Goal: Answer question/provide support: Share knowledge or assist other users

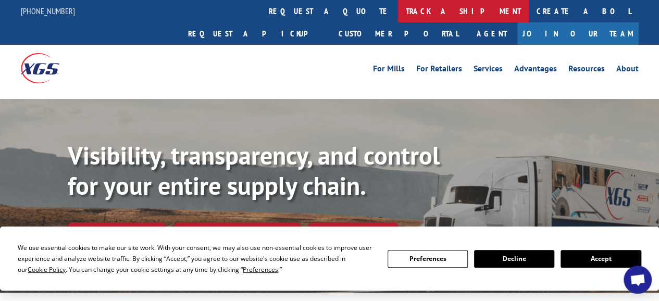
click at [398, 9] on link "track a shipment" at bounding box center [463, 11] width 131 height 22
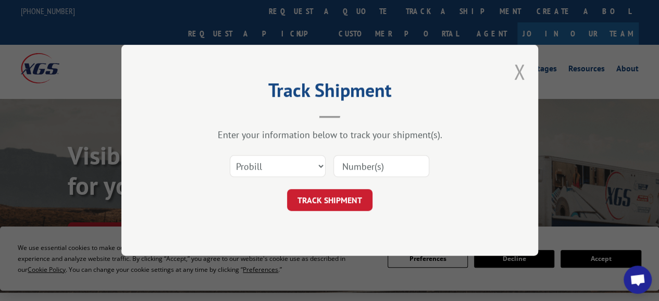
click at [518, 69] on button "Close modal" at bounding box center [519, 72] width 11 height 28
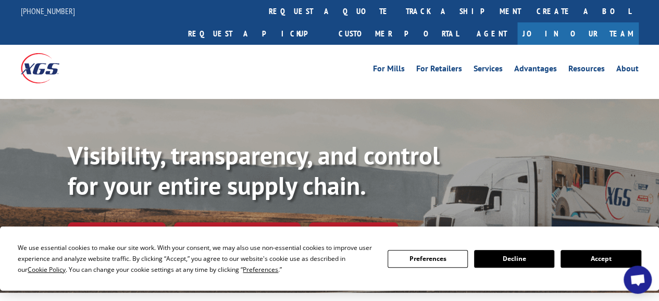
click at [642, 284] on span "Open chat" at bounding box center [638, 281] width 17 height 14
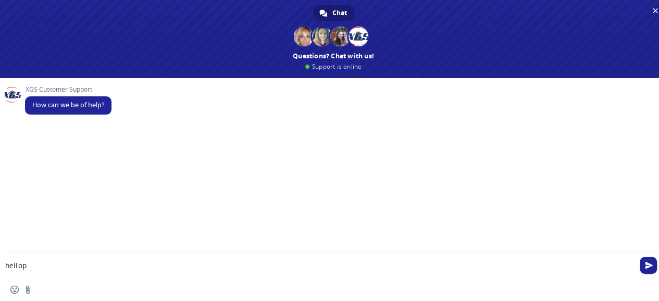
type textarea "hello"
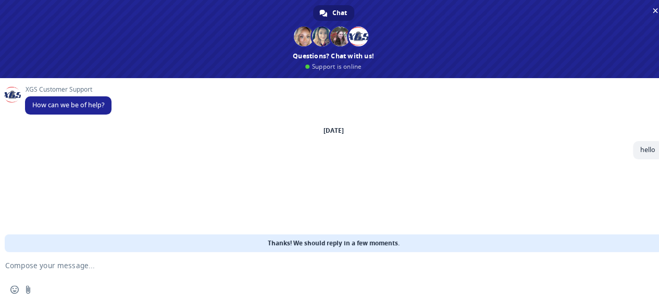
click at [41, 265] on textarea "Compose your message..." at bounding box center [316, 265] width 623 height 9
paste textarea "6EK2491"
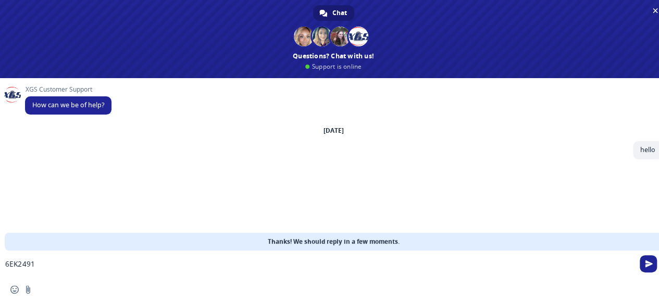
click at [53, 266] on textarea "6EK2491" at bounding box center [316, 269] width 623 height 19
type textarea "6EK2491"
click at [647, 264] on span "Send" at bounding box center [649, 264] width 8 height 8
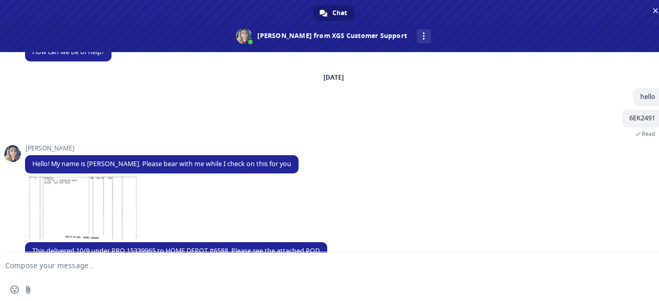
scroll to position [49, 0]
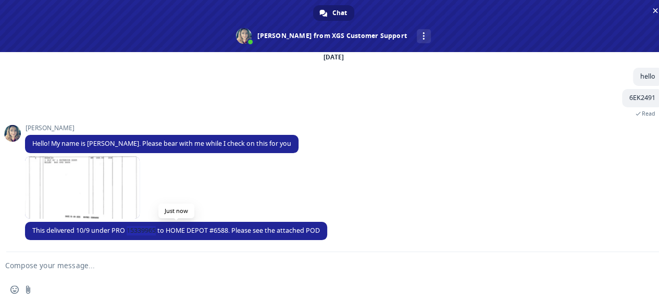
drag, startPoint x: 127, startPoint y: 229, endPoint x: 158, endPoint y: 229, distance: 30.8
click at [158, 229] on span "This delivered 10/9 under PRO 15339965 to HOME DEPOT #6588. Please see the atta…" at bounding box center [176, 230] width 288 height 9
copy span "15339965"
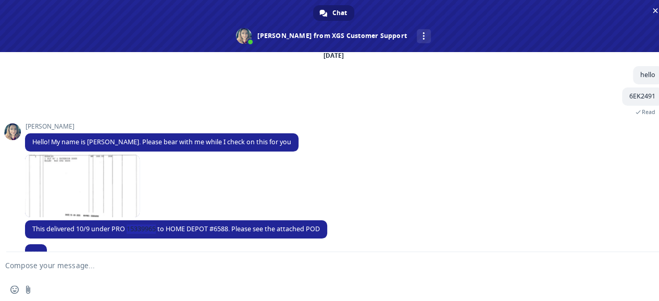
scroll to position [69, 0]
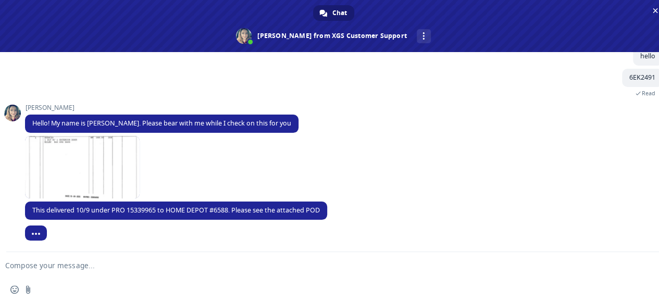
click at [78, 267] on textarea "Compose your message..." at bounding box center [316, 265] width 623 height 9
drag, startPoint x: 32, startPoint y: 260, endPoint x: 19, endPoint y: 266, distance: 14.9
click at [19, 266] on textarea "Compose your message..." at bounding box center [316, 265] width 623 height 9
paste textarea "6FB3447"
type textarea "6FB3447"
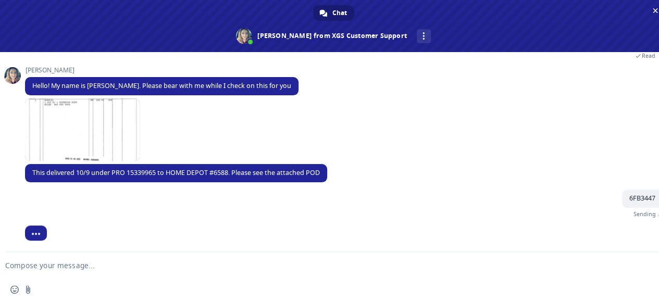
scroll to position [95, 0]
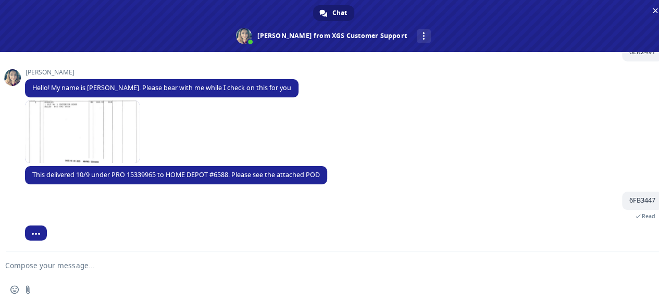
click at [69, 263] on textarea "Compose your message..." at bounding box center [316, 265] width 623 height 9
click at [79, 126] on span at bounding box center [82, 132] width 115 height 63
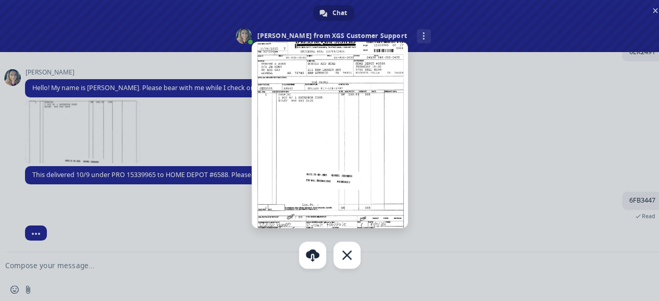
click at [323, 81] on img at bounding box center [330, 135] width 156 height 187
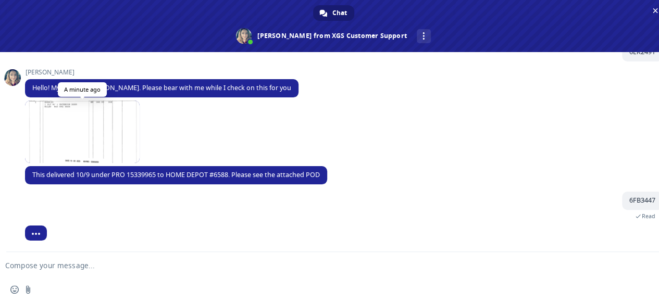
click at [82, 124] on span at bounding box center [82, 132] width 115 height 63
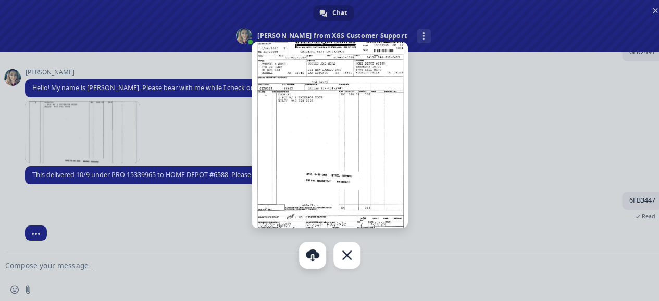
click at [315, 256] on link "Download" at bounding box center [312, 255] width 27 height 27
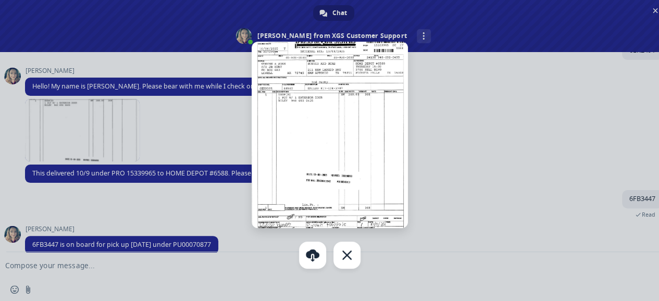
scroll to position [111, 0]
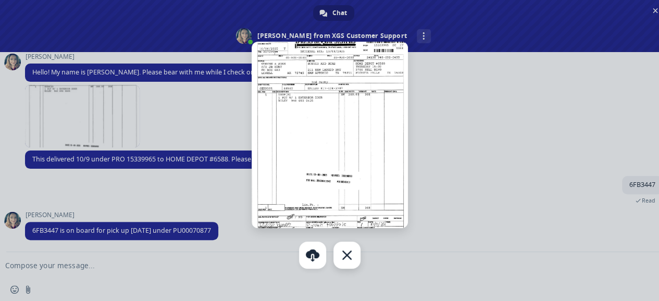
click at [350, 257] on div "Close" at bounding box center [347, 255] width 27 height 27
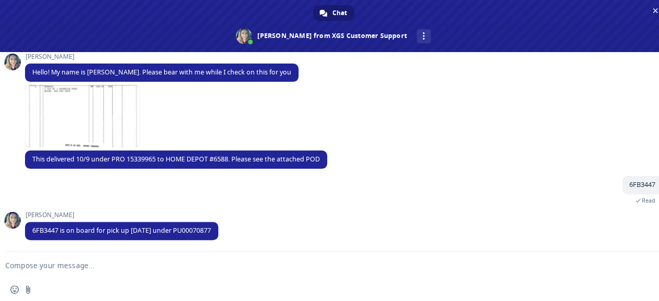
click at [44, 269] on textarea "Compose your message..." at bounding box center [316, 265] width 623 height 9
click at [100, 266] on textarea "Compose your message..." at bounding box center [316, 265] width 623 height 9
click at [22, 265] on textarea "what Driver late???" at bounding box center [316, 265] width 623 height 9
drag, startPoint x: 78, startPoint y: 266, endPoint x: 0, endPoint y: 266, distance: 78.2
click at [0, 266] on div "what is Driver late???" at bounding box center [333, 266] width 667 height 28
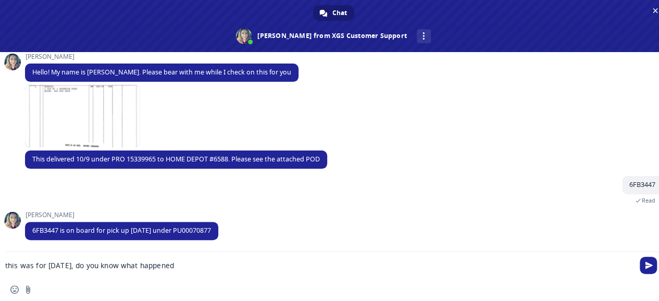
type textarea "this was for [DATE], do you know what happened?"
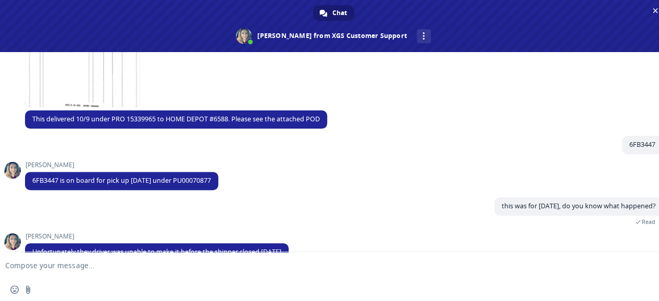
scroll to position [173, 0]
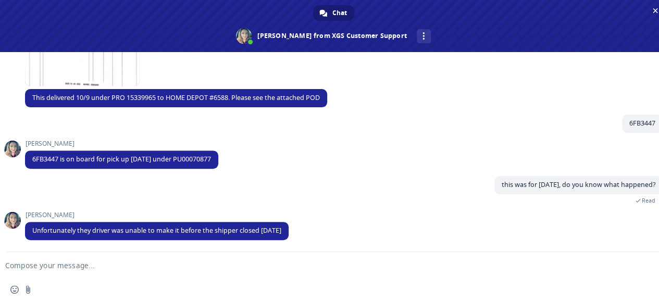
click at [47, 263] on textarea "Compose your message..." at bounding box center [316, 265] width 623 height 9
click at [66, 268] on textarea "ok. [PERSON_NAME]. the fis" at bounding box center [316, 265] width 623 height 9
click at [92, 260] on form "ok. [PERSON_NAME]. the fis" at bounding box center [321, 266] width 623 height 28
drag, startPoint x: 74, startPoint y: 267, endPoint x: 0, endPoint y: 265, distance: 74.1
click at [0, 265] on div "ok. [PERSON_NAME]. the fis" at bounding box center [333, 266] width 667 height 28
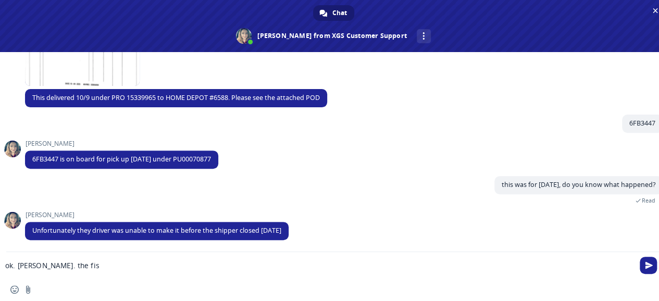
paste textarea "The first one doesn’t match, can you please help me verify"
type textarea "The first one doesn’t match, can you please help me verify?"
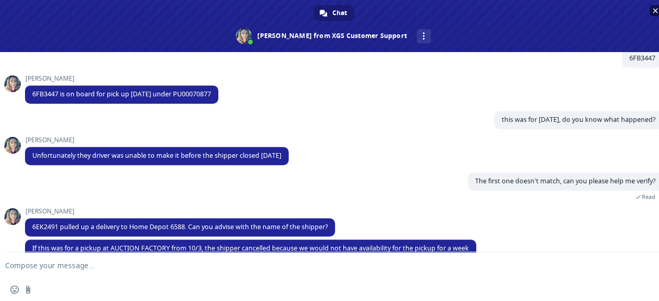
scroll to position [277, 0]
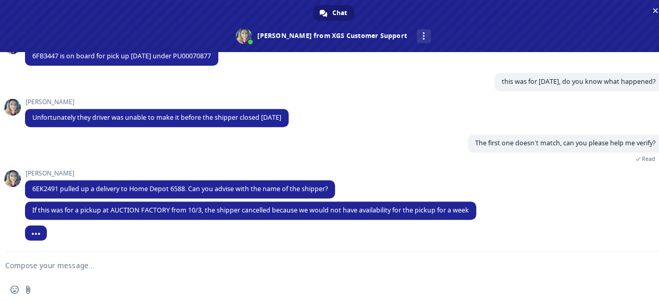
click at [62, 263] on textarea "Compose your message..." at bounding box center [316, 265] width 623 height 9
click at [31, 262] on textarea "Marked as hot please" at bounding box center [316, 265] width 623 height 9
click at [95, 268] on textarea "Mark it as hot please" at bounding box center [316, 265] width 623 height 9
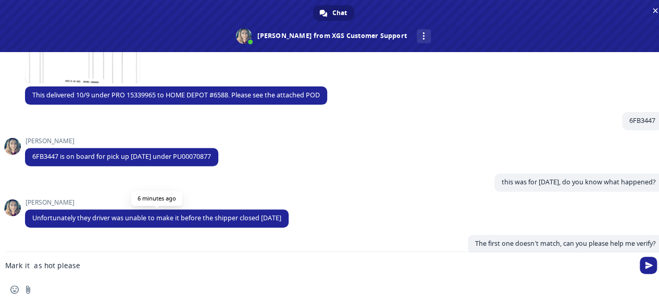
scroll to position [225, 0]
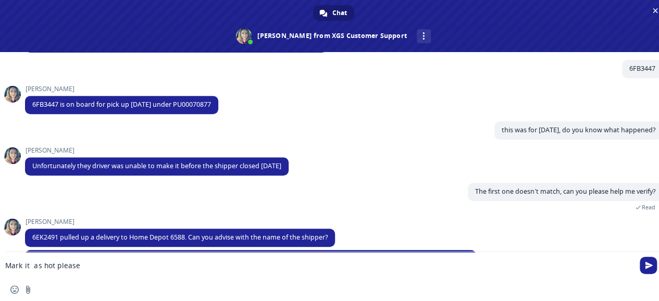
click at [90, 264] on textarea "Mark it as hot please" at bounding box center [316, 265] width 623 height 9
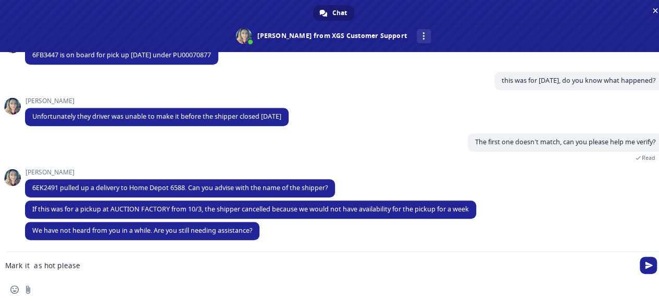
scroll to position [227, 0]
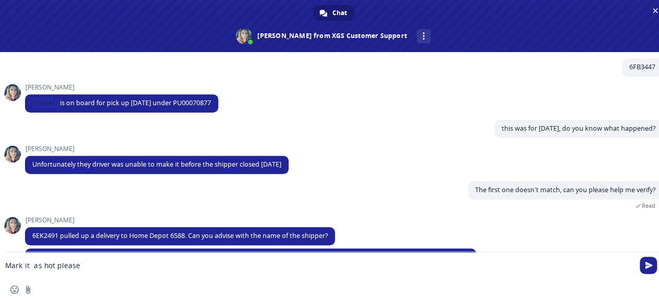
drag, startPoint x: 59, startPoint y: 103, endPoint x: 22, endPoint y: 104, distance: 37.0
click at [23, 104] on div "XGS Customer Support How can we be of help? [DATE] hello 14 minutes ago 6EK2491…" at bounding box center [333, 152] width 667 height 200
paste textarea "The first one doesn’t match, can you please help me verify"
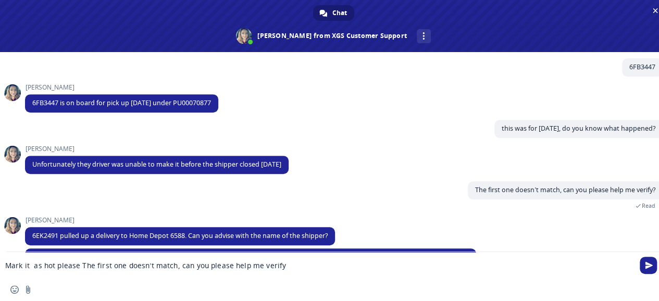
scroll to position [52, 0]
drag, startPoint x: 79, startPoint y: 264, endPoint x: 292, endPoint y: 264, distance: 212.7
click at [291, 267] on textarea "Mark it as hot please The first one doesn’t match, can you please help me verify" at bounding box center [316, 265] width 623 height 9
type textarea "Mark it as hot please 6FB3447"
click at [649, 260] on span "Send" at bounding box center [648, 265] width 17 height 17
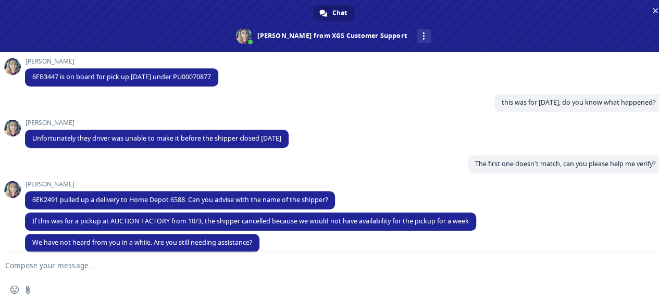
scroll to position [305, 0]
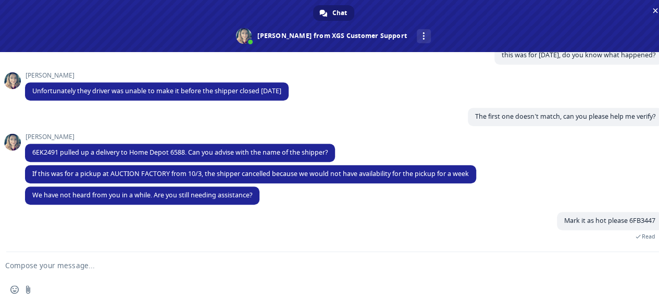
type textarea "h"
paste textarea "Auction Factory (AUHE0G)"
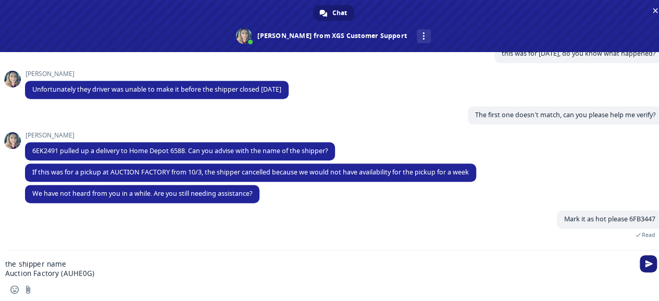
type textarea "the shipper name Auction Factory (AUHE0G)"
click at [651, 265] on span "Send" at bounding box center [649, 264] width 8 height 8
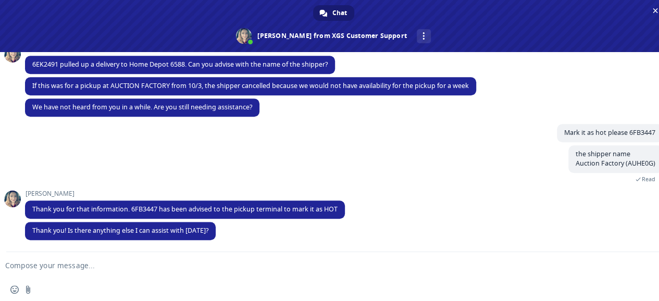
scroll to position [394, 0]
click at [70, 262] on textarea "Compose your message..." at bounding box center [316, 265] width 623 height 9
paste textarea "6FW1819 6FV8706"
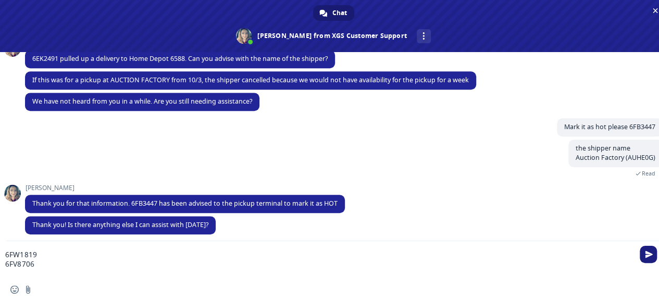
type textarea "6FW1819 6FV8706"
click at [645, 253] on span "Send" at bounding box center [649, 255] width 8 height 8
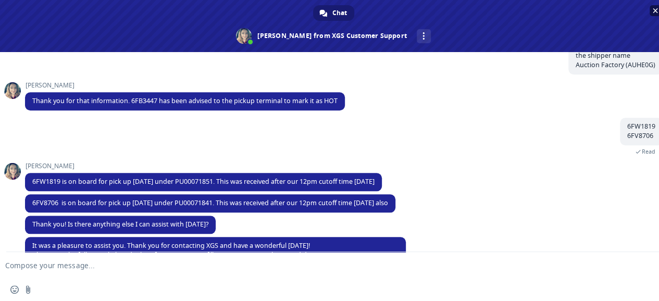
scroll to position [519, 0]
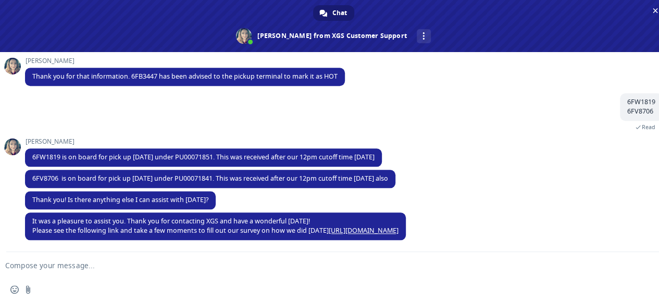
click at [51, 259] on form at bounding box center [321, 266] width 623 height 28
click at [45, 268] on textarea "Compose your message..." at bounding box center [316, 265] width 623 height 9
type textarea "thank you"
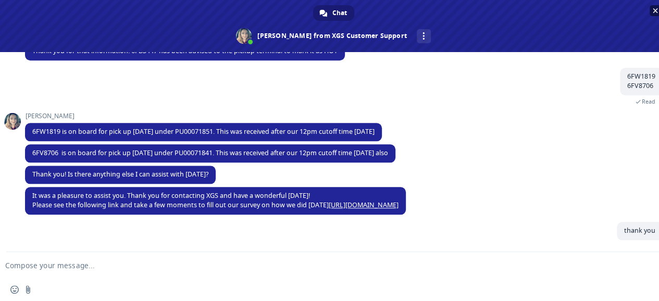
scroll to position [545, 0]
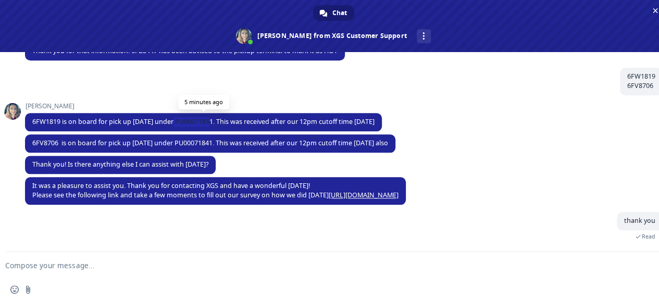
drag, startPoint x: 173, startPoint y: 117, endPoint x: 212, endPoint y: 119, distance: 38.6
click at [212, 119] on span "6FW1819 is on board for pick up [DATE] under PU00071851. This was received afte…" at bounding box center [203, 121] width 342 height 9
copy span "PU00071851"
